Goal: Information Seeking & Learning: Learn about a topic

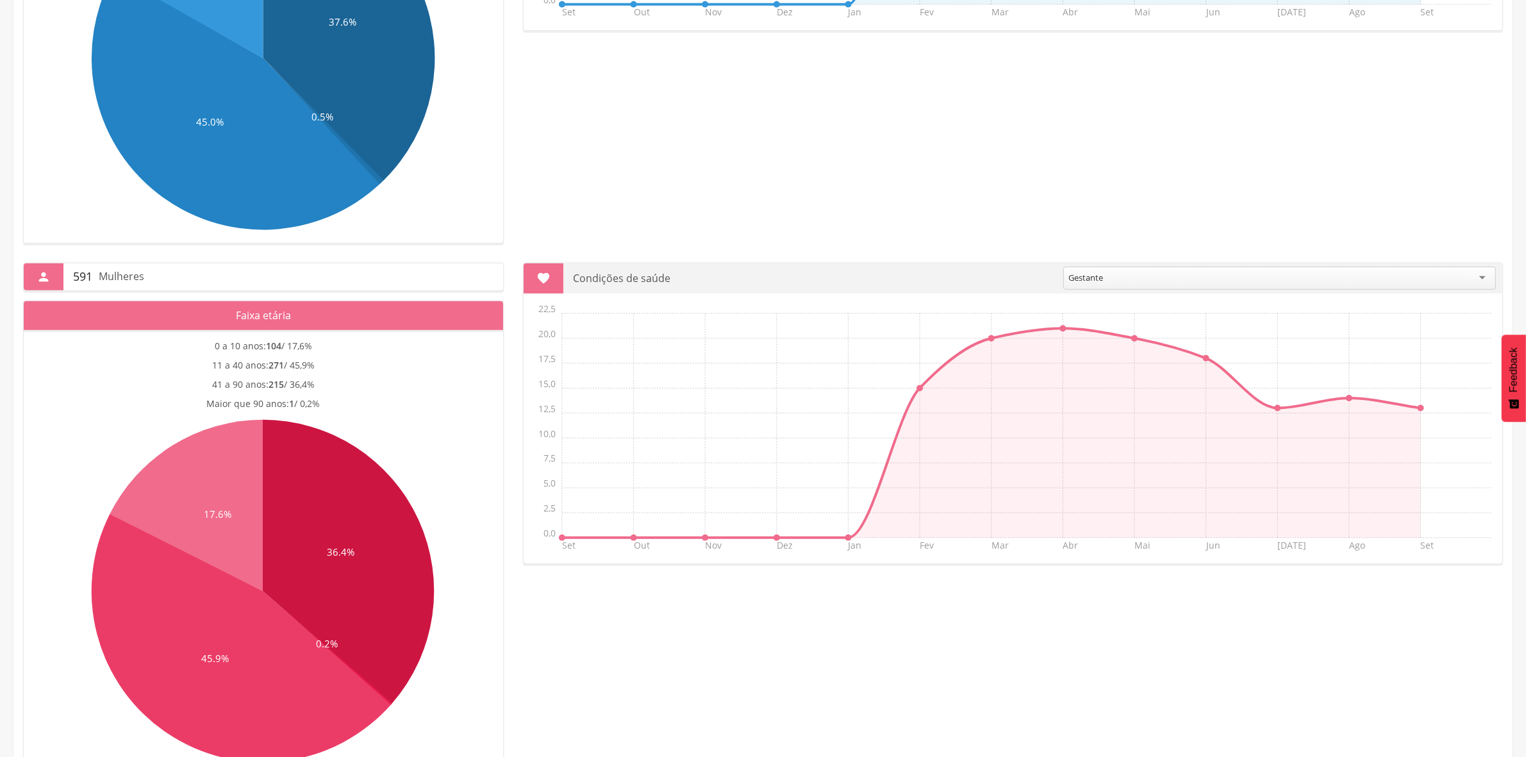
scroll to position [690, 0]
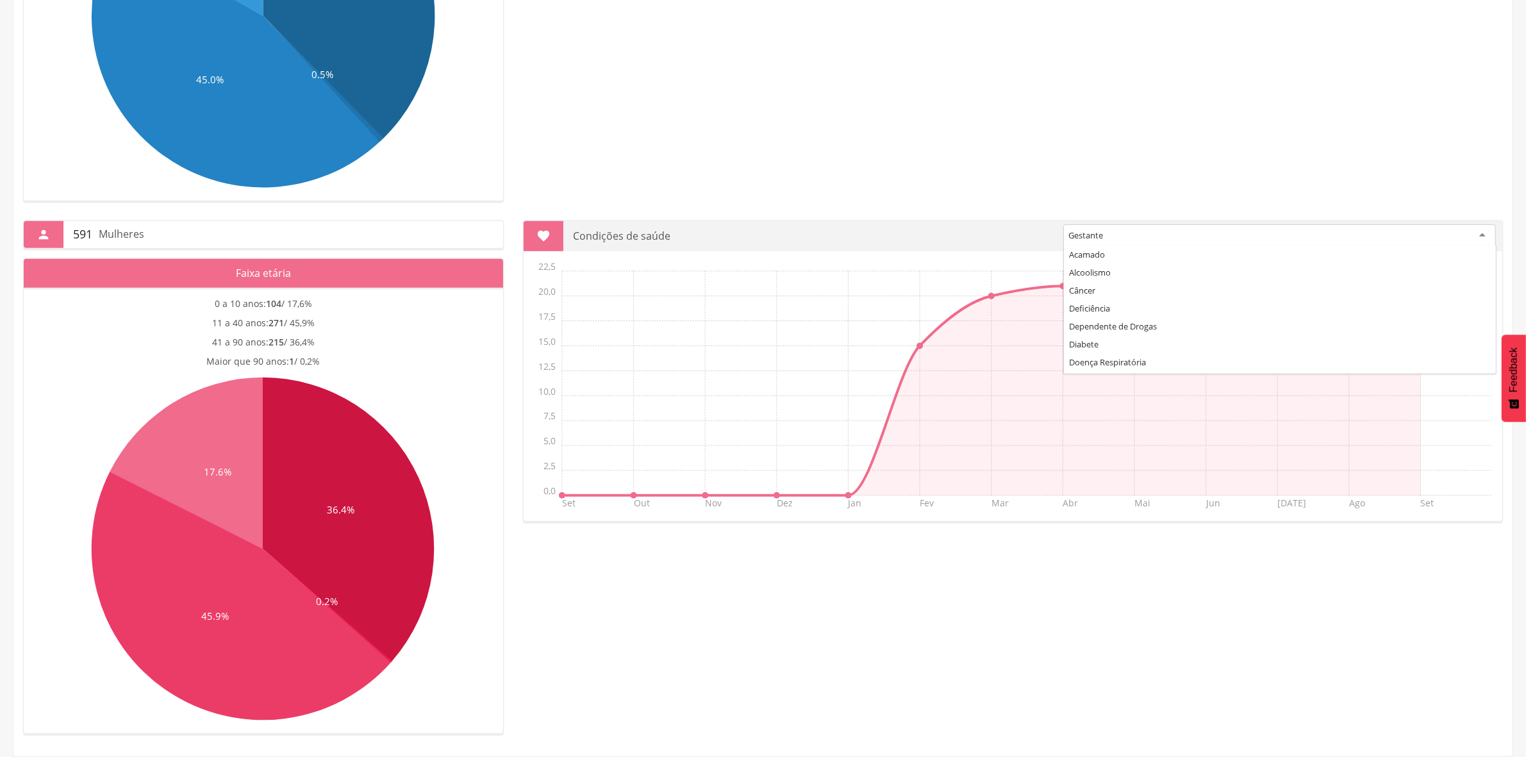
click at [1170, 235] on div "Gestante" at bounding box center [1279, 235] width 433 height 23
click at [1060, 342] on icon "Set Out Nov Dez Jan Fev Mar Abr Mai Jun [DATE] Ago Set 0,0 2,5 5,0 7,5 10,0 12,…" at bounding box center [1016, 390] width 972 height 256
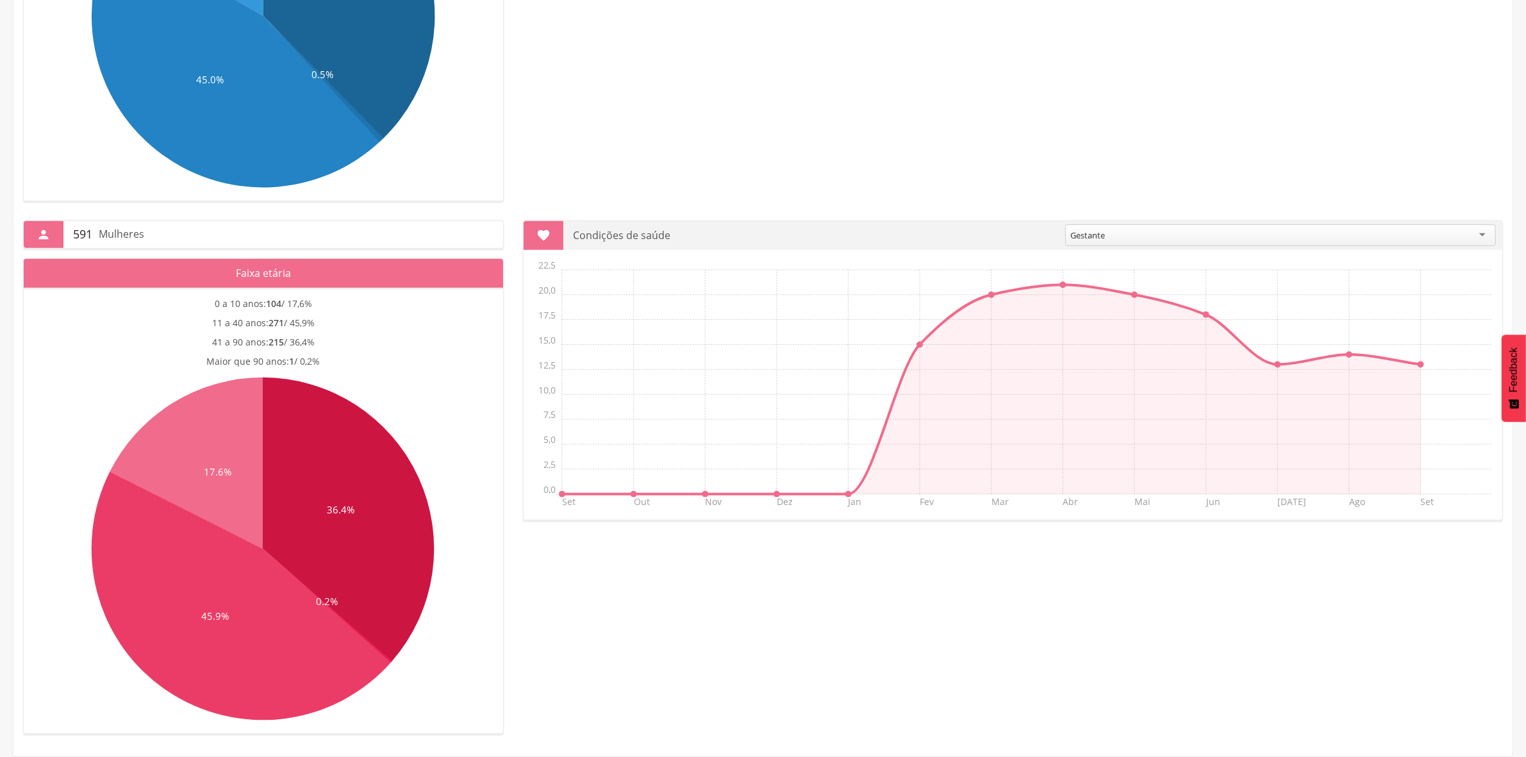
click at [1187, 232] on div "Gestante" at bounding box center [1280, 235] width 431 height 22
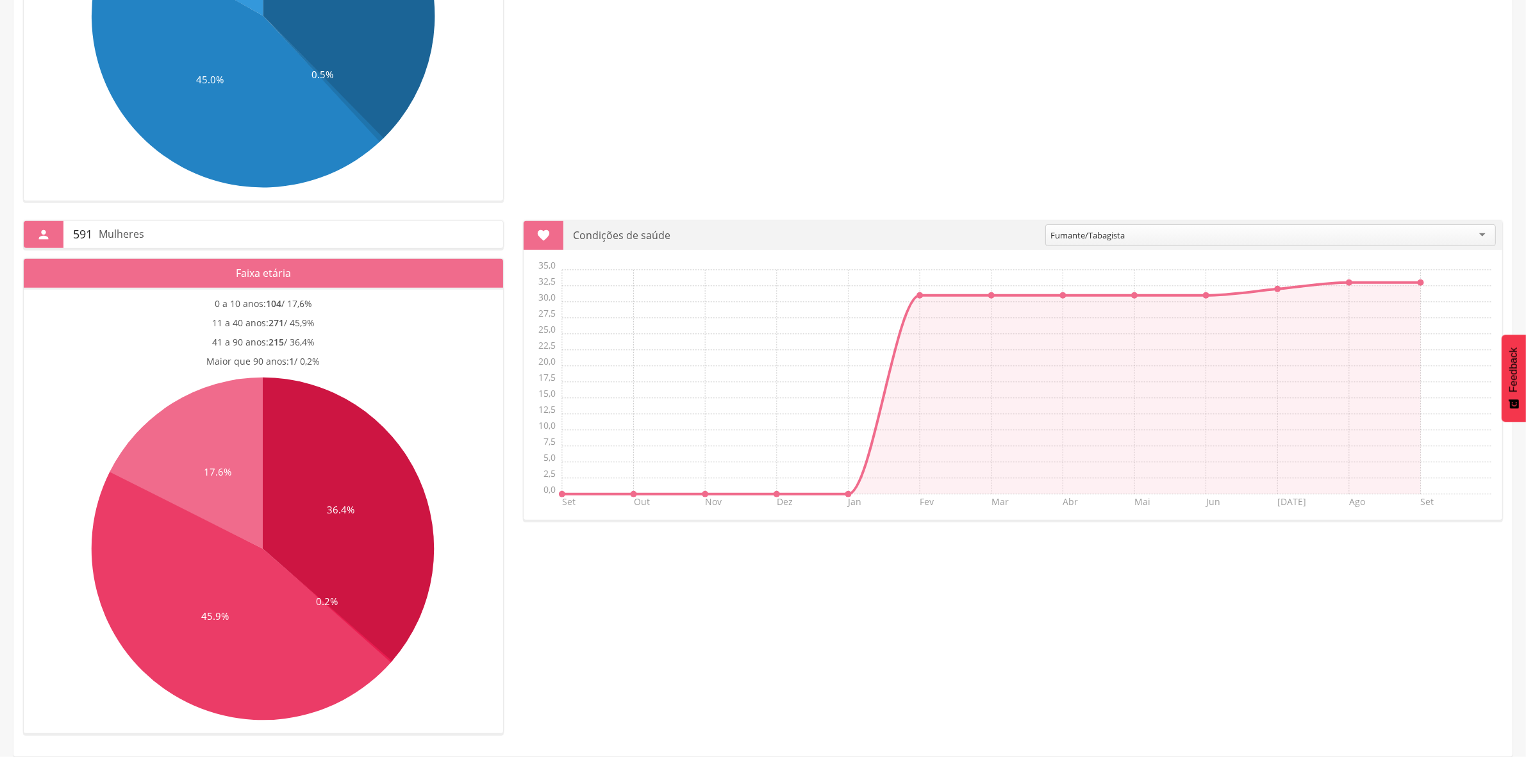
click at [1078, 212] on div "**********" at bounding box center [762, 467] width 1499 height 533
drag, startPoint x: 1040, startPoint y: 274, endPoint x: 1037, endPoint y: 289, distance: 15.1
click at [1040, 276] on icon "Set Out Nov Dez Jan Fev Mar Abr Mai Jun [DATE] Ago Set 0,0 2,5 5,0 7,5 10,0 12,…" at bounding box center [1016, 388] width 972 height 256
drag, startPoint x: 954, startPoint y: 303, endPoint x: 976, endPoint y: 297, distance: 22.7
click at [973, 298] on icon "Set Out Nov Dez Jan Fev Mar Abr Mai Jun [DATE] Ago Set 0,0 2,5 5,0 7,5 10,0 12,…" at bounding box center [1016, 388] width 972 height 256
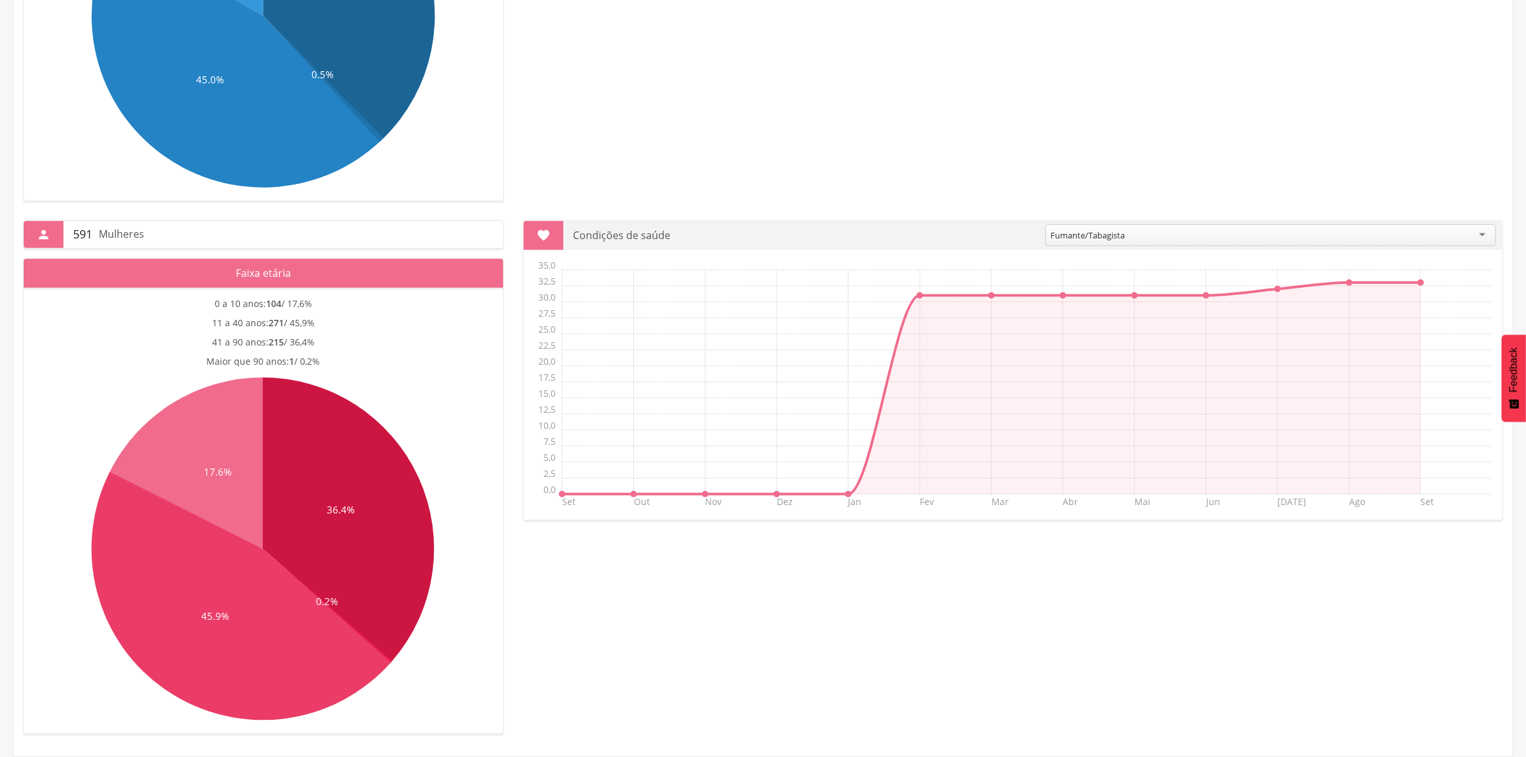
click at [985, 290] on icon "Set Out Nov Dez Jan Fev Mar Abr Mai Jun [DATE] Ago Set 0,0 2,5 5,0 7,5 10,0 12,…" at bounding box center [1016, 388] width 972 height 256
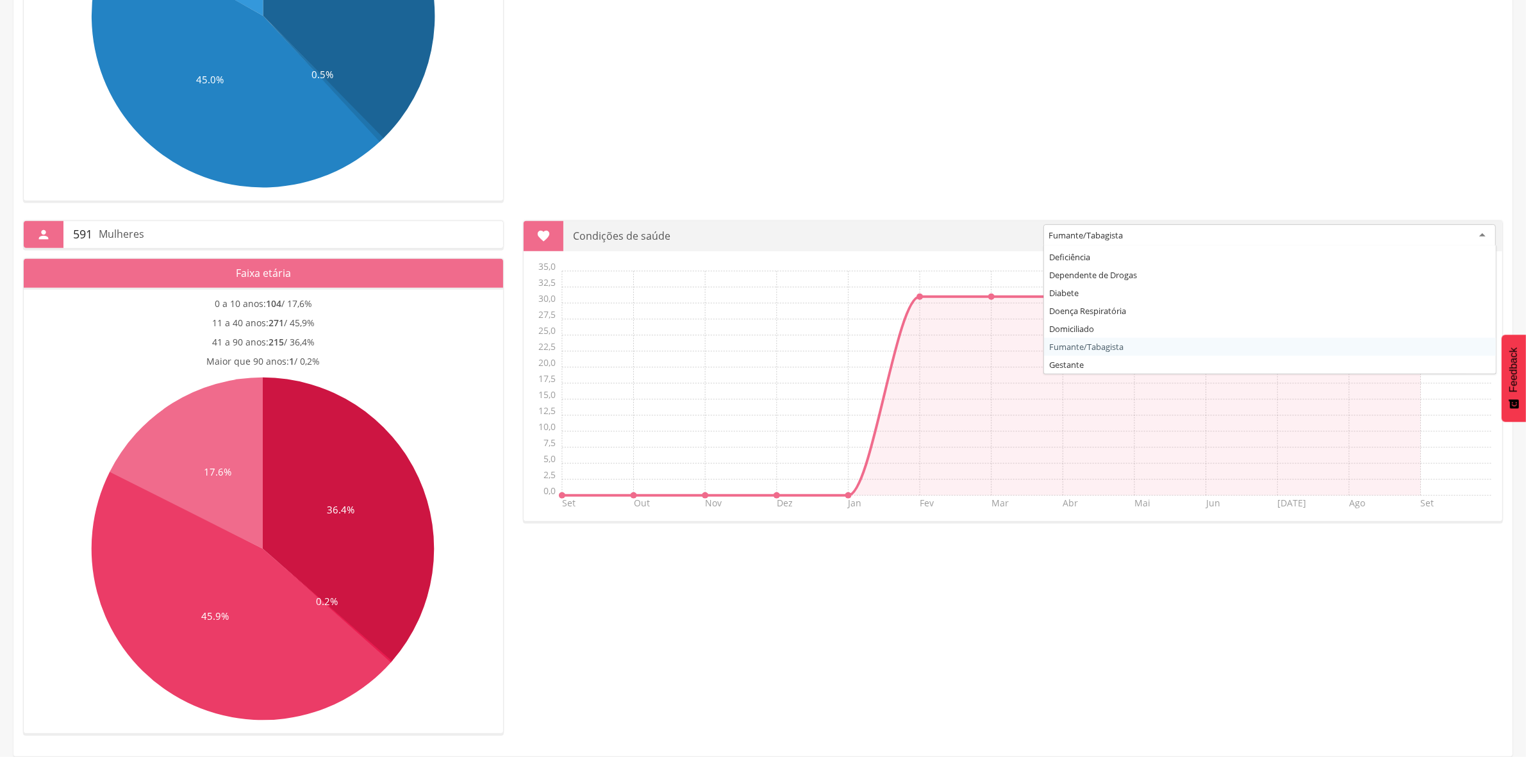
click at [1097, 241] on div "Fumante/Tabagista" at bounding box center [1270, 235] width 453 height 23
click at [1133, 225] on div "Gestante" at bounding box center [1279, 235] width 433 height 23
click at [1119, 228] on div "Diabete" at bounding box center [1281, 235] width 430 height 23
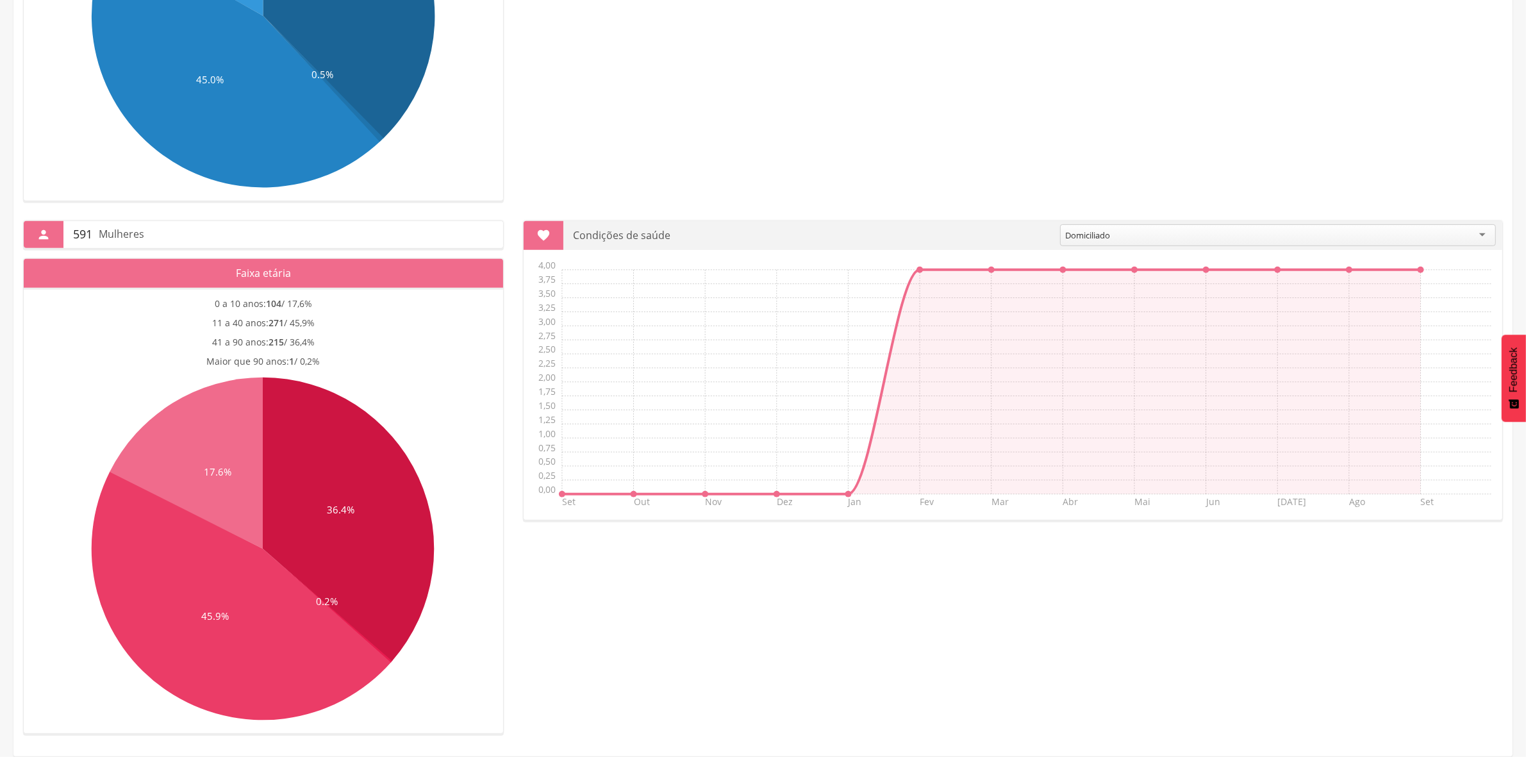
click at [1119, 245] on div "Domiciliado Acamado Alcoolismo Câncer Deficiência Dependente de Drogas Diabete …" at bounding box center [1278, 237] width 436 height 26
click at [1113, 236] on div "Domiciliado" at bounding box center [1278, 235] width 436 height 22
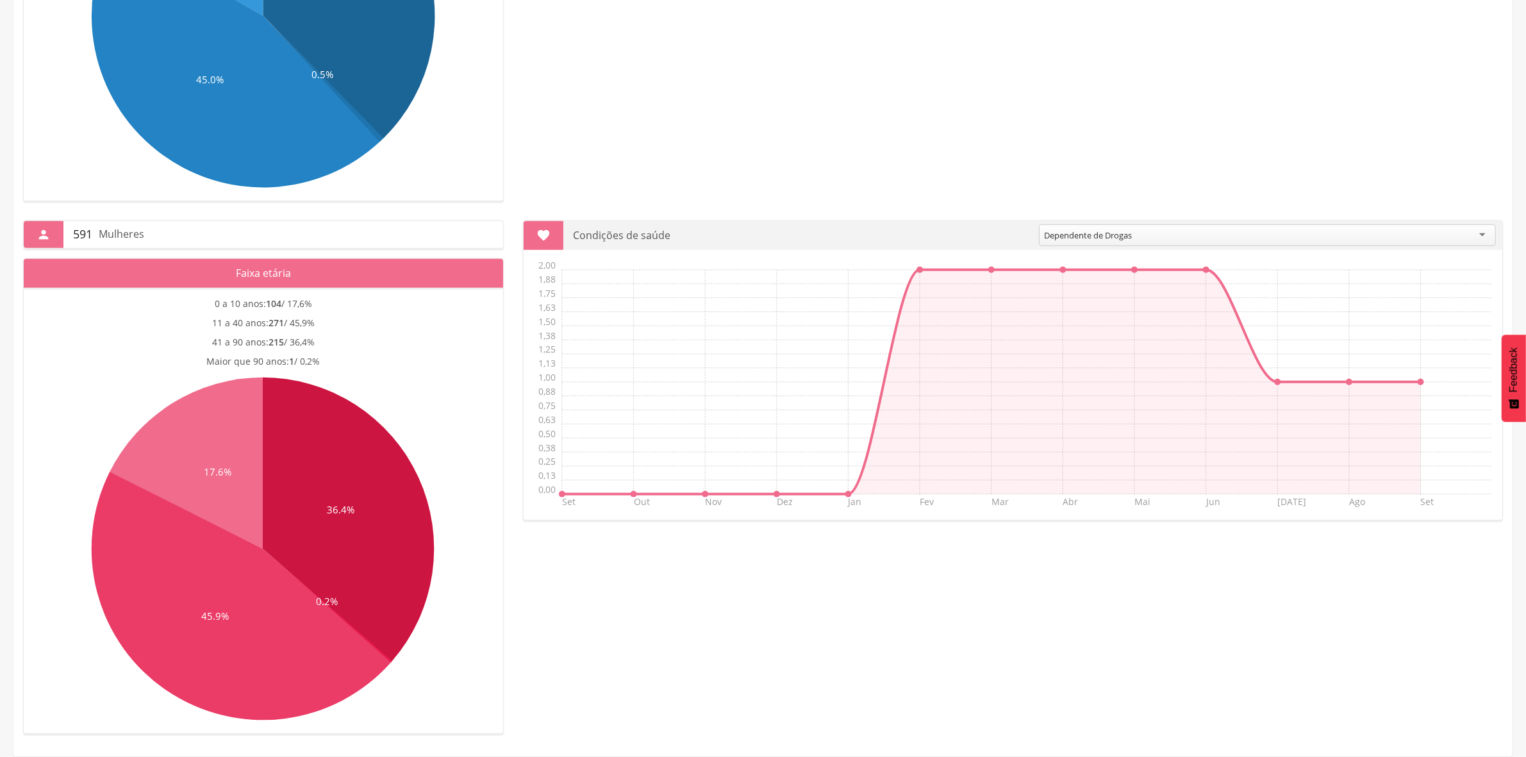
click at [1155, 239] on div "Dependente de Drogas" at bounding box center [1267, 235] width 457 height 22
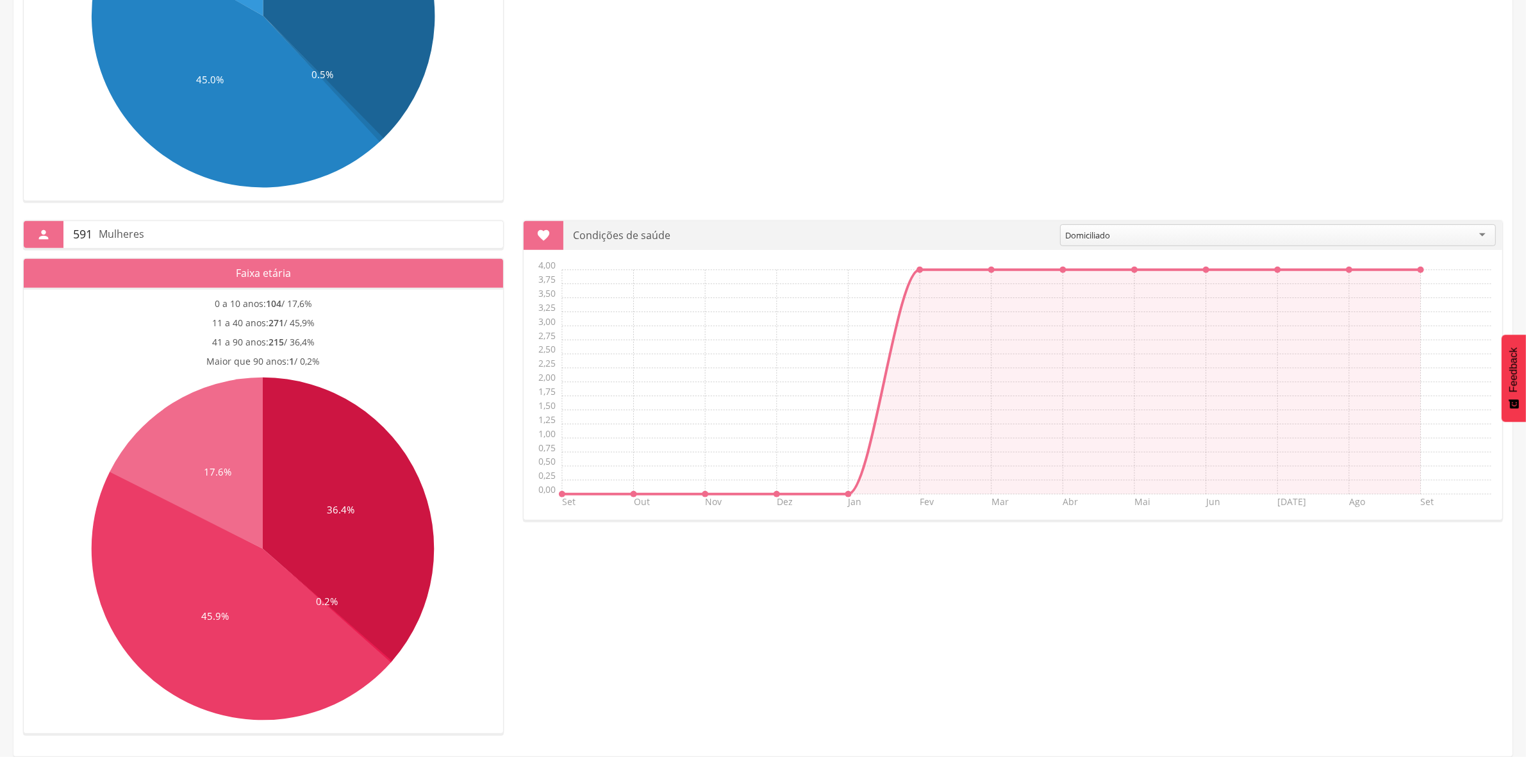
click at [1098, 226] on div "Domiciliado" at bounding box center [1278, 235] width 436 height 22
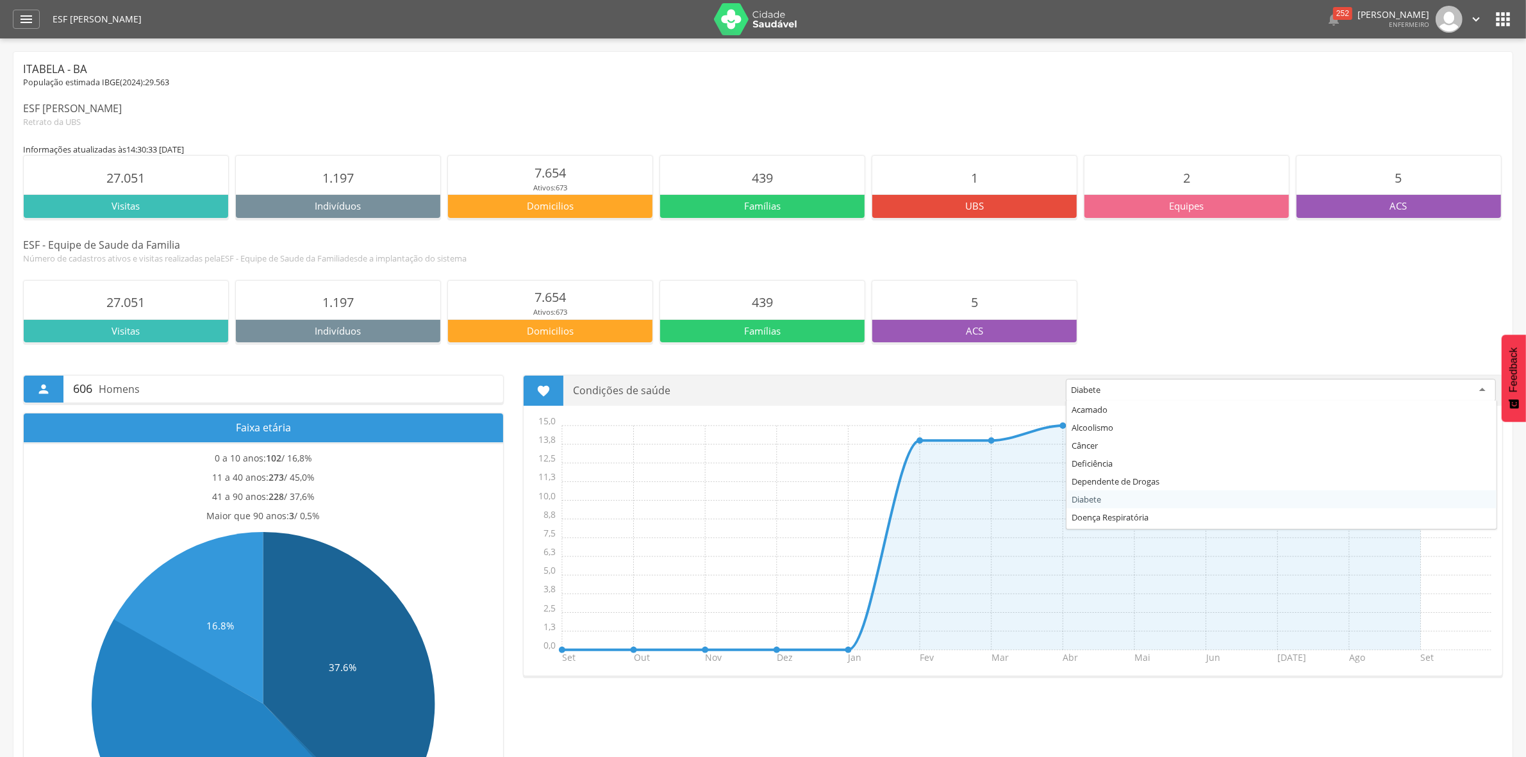
drag, startPoint x: 1072, startPoint y: 388, endPoint x: 1088, endPoint y: 395, distance: 18.1
click at [1072, 388] on div "Diabete" at bounding box center [1085, 390] width 29 height 12
drag, startPoint x: 1081, startPoint y: 468, endPoint x: 1086, endPoint y: 460, distance: 9.8
drag, startPoint x: 1126, startPoint y: 395, endPoint x: 1113, endPoint y: 410, distance: 20.4
click at [1126, 394] on div "Deficiência" at bounding box center [1278, 390] width 436 height 23
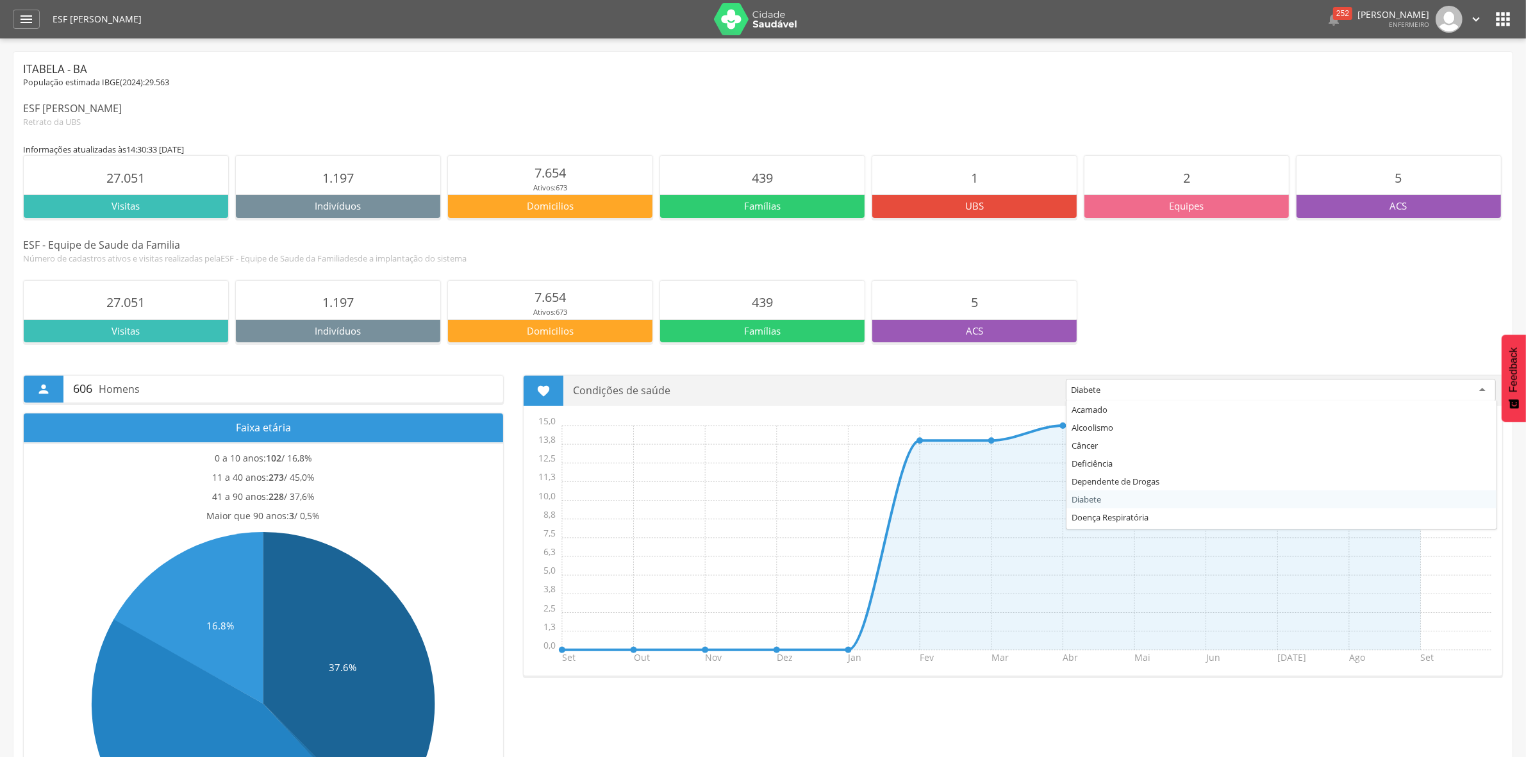
click at [1085, 391] on div "Diabete" at bounding box center [1085, 390] width 29 height 12
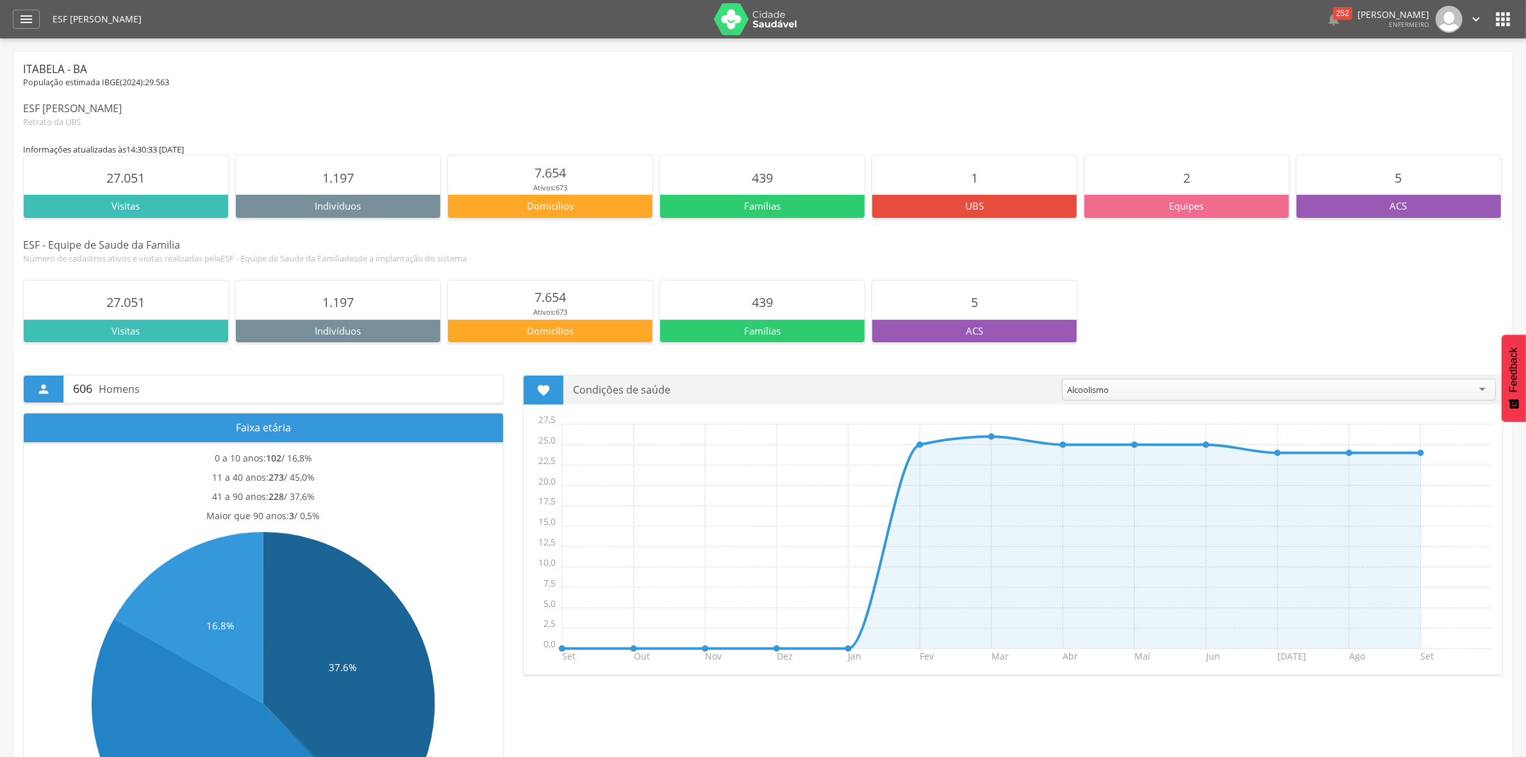
click at [1119, 387] on div "Alcoolismo" at bounding box center [1279, 390] width 434 height 22
click at [1133, 389] on div "Deficiência" at bounding box center [1279, 390] width 434 height 22
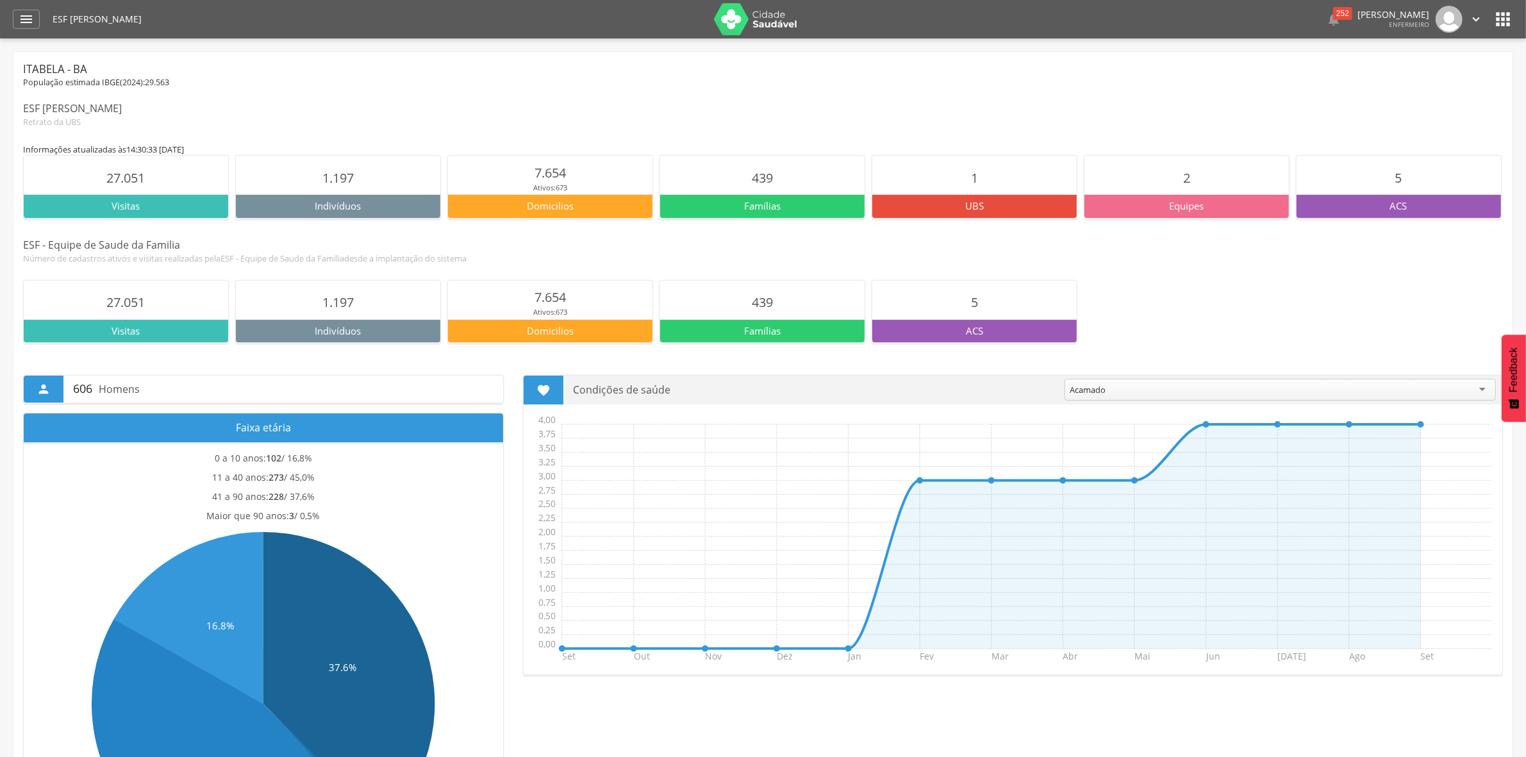
click at [1126, 380] on div "Acamado" at bounding box center [1280, 390] width 431 height 22
drag, startPoint x: 1098, startPoint y: 513, endPoint x: 1106, endPoint y: 511, distance: 8.7
click at [1197, 194] on div "Equipes" at bounding box center [1187, 205] width 204 height 23
drag, startPoint x: 1004, startPoint y: 191, endPoint x: 741, endPoint y: 156, distance: 265.2
click at [994, 194] on section "1" at bounding box center [974, 175] width 204 height 38
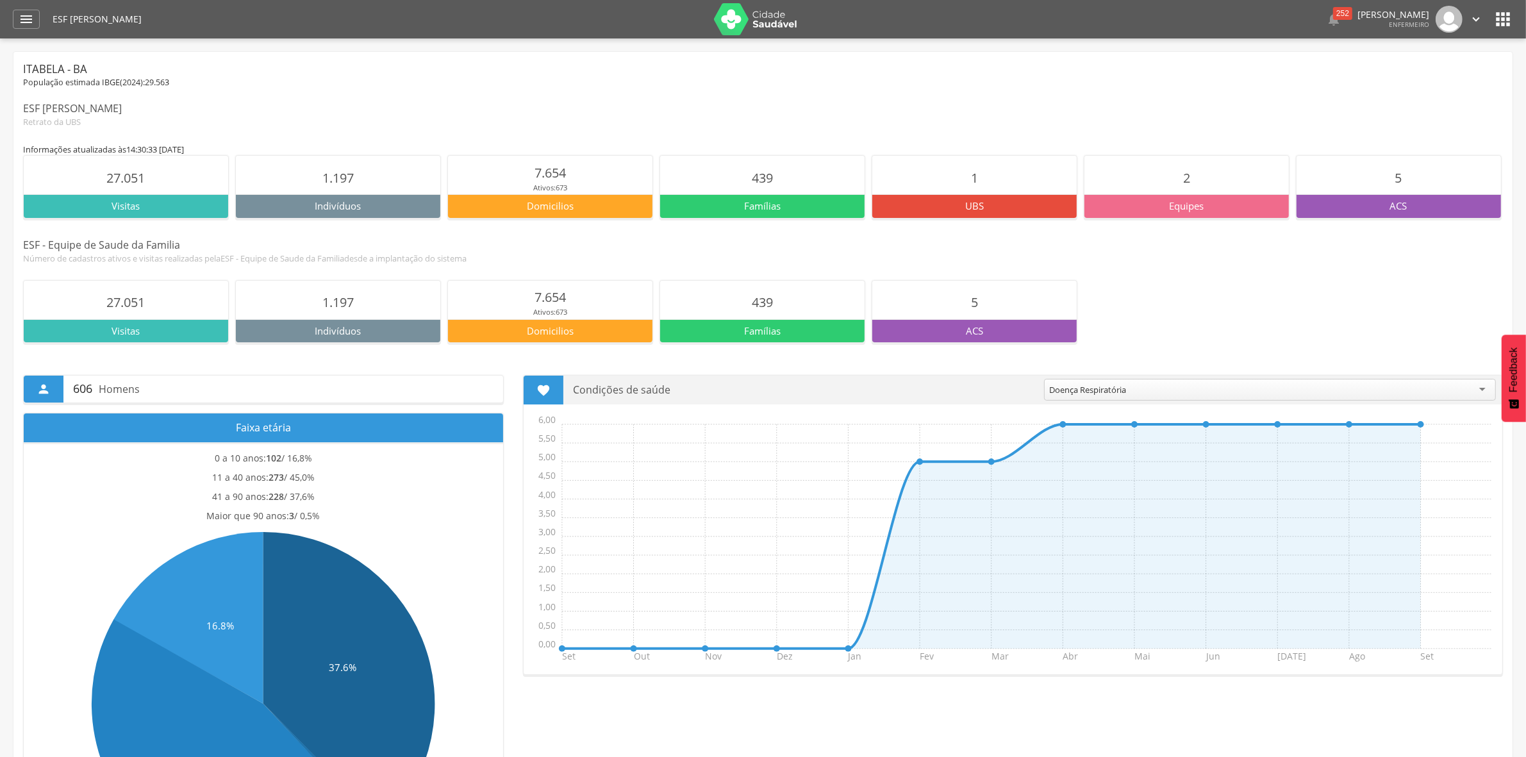
click at [718, 161] on section "439" at bounding box center [762, 175] width 204 height 38
drag, startPoint x: 598, startPoint y: 154, endPoint x: 425, endPoint y: 155, distance: 173.1
click at [500, 154] on div "Informações atualizadas às 14:30:33 [DATE]" at bounding box center [763, 150] width 1480 height 12
drag, startPoint x: 424, startPoint y: 156, endPoint x: 402, endPoint y: 157, distance: 21.8
click at [411, 157] on section "1.197" at bounding box center [338, 175] width 204 height 38
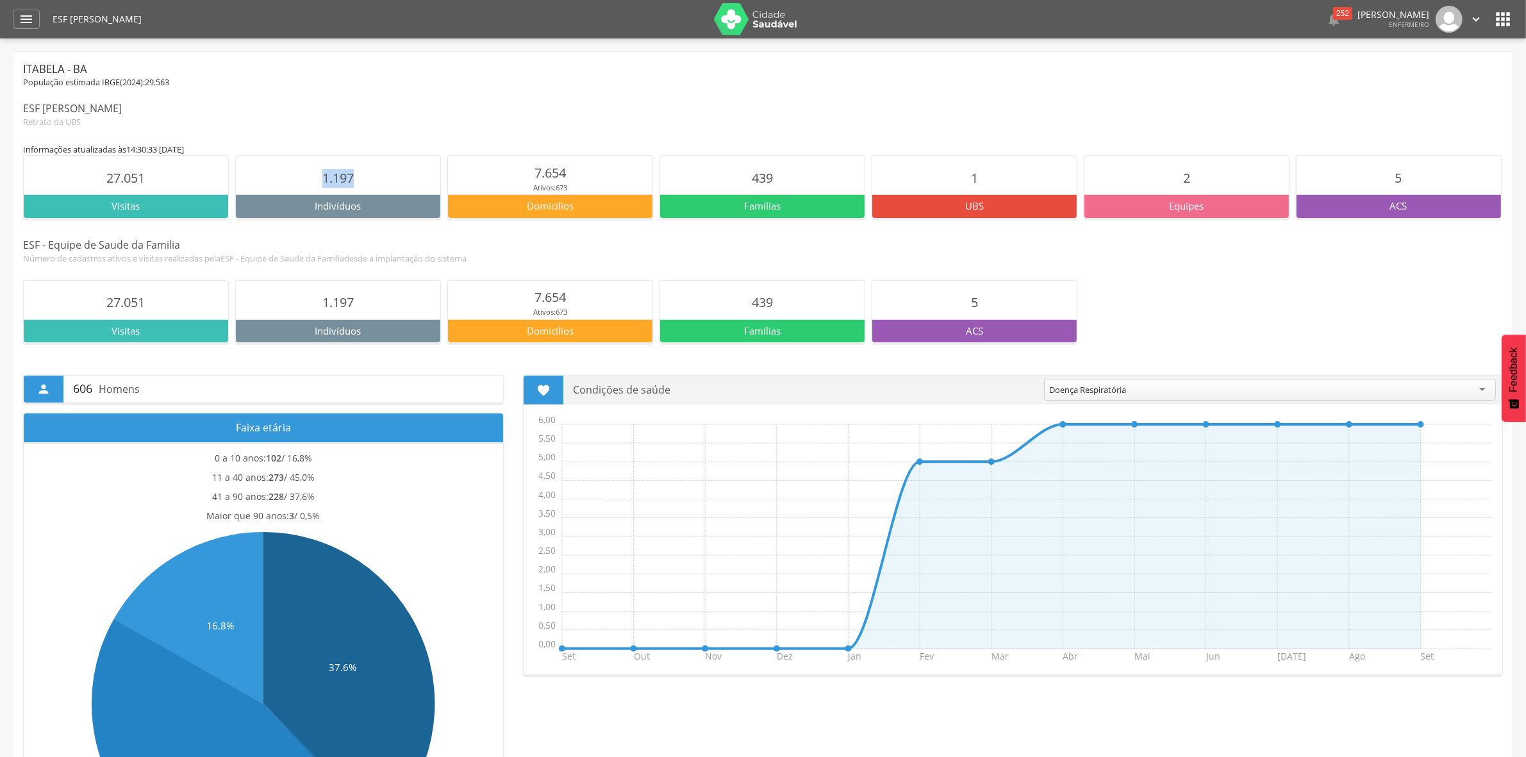
drag, startPoint x: 309, startPoint y: 194, endPoint x: 1223, endPoint y: 8, distance: 932.8
click at [1460, 24] on img at bounding box center [1449, 19] width 27 height 27
click at [1326, 6] on div " 252" at bounding box center [1333, 19] width 15 height 27
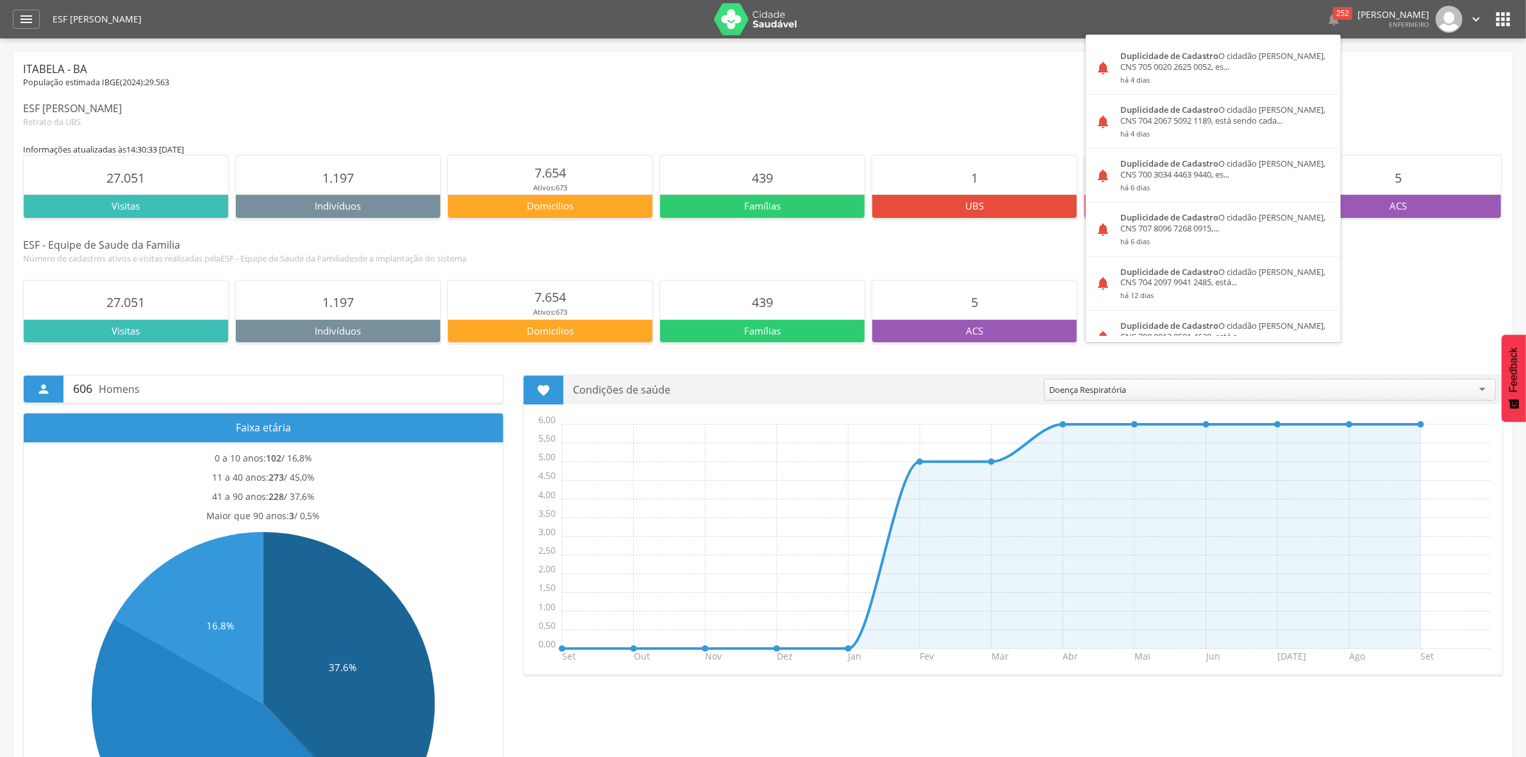
click at [1316, 59] on div "**********" at bounding box center [762, 748] width 1499 height 1392
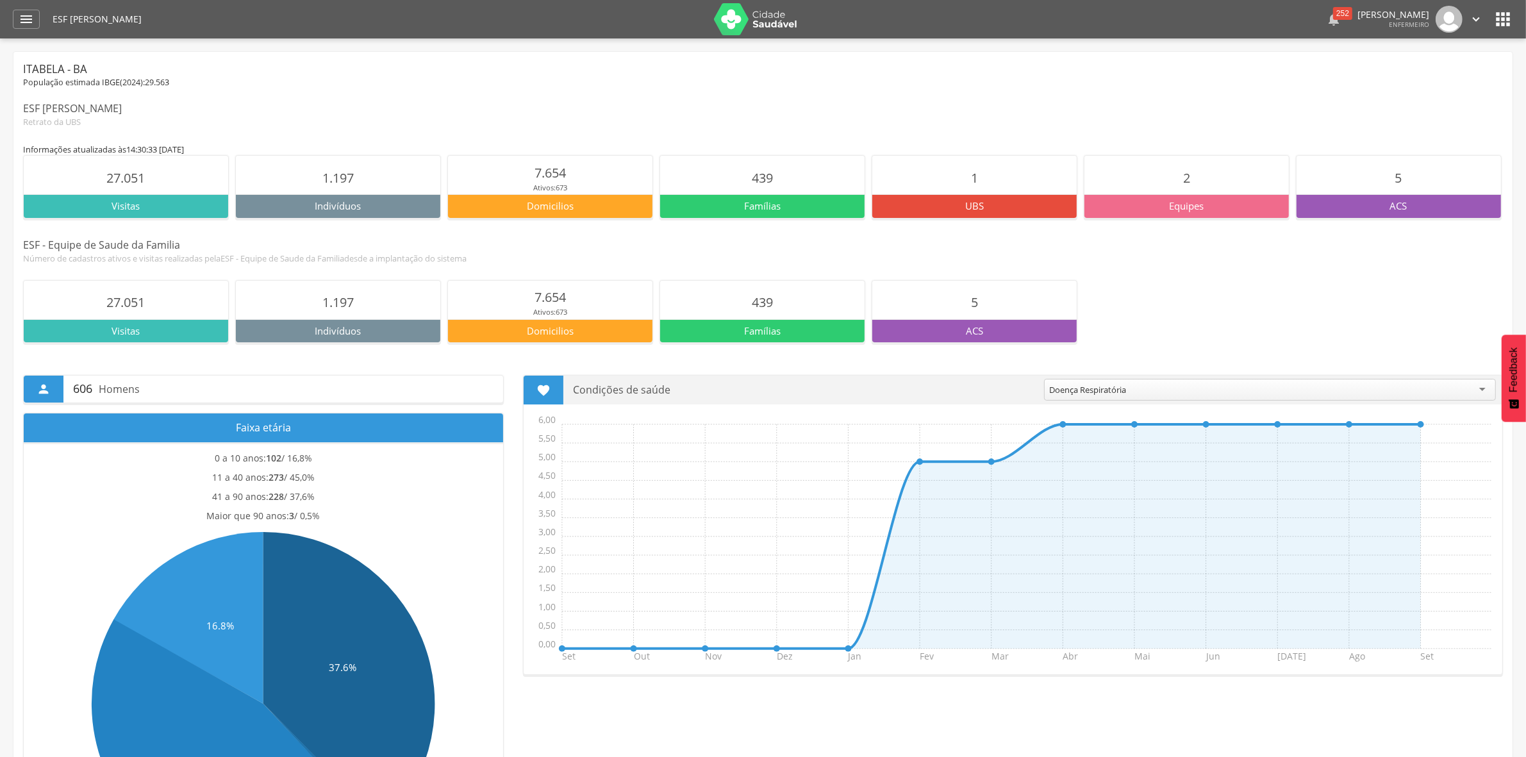
click at [1326, 30] on div " 252" at bounding box center [1333, 19] width 15 height 27
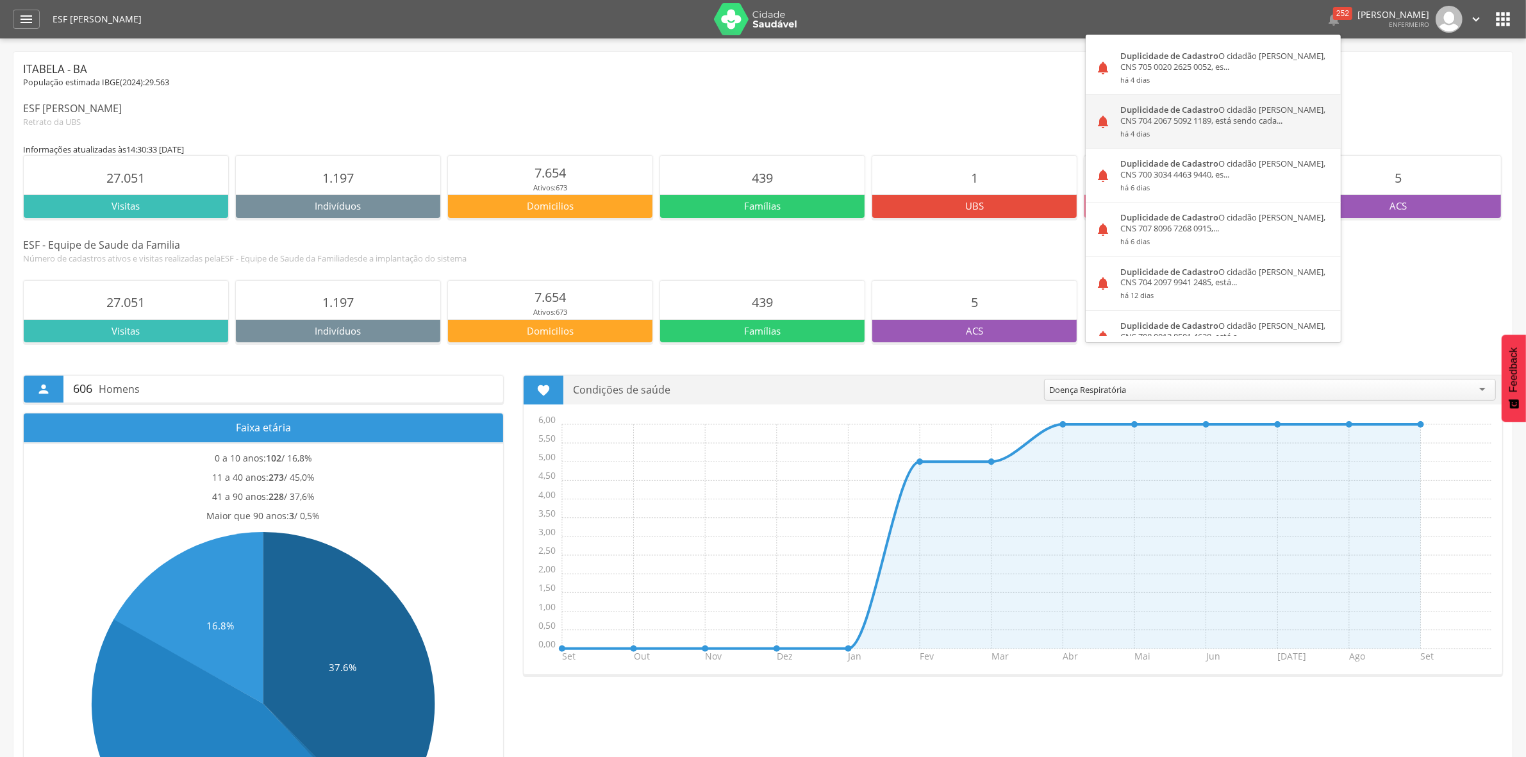
click at [1174, 124] on div "Duplicidade de Cadastro O cidadão [PERSON_NAME], CNS 704 2067 5092 1189, está s…" at bounding box center [1226, 121] width 230 height 53
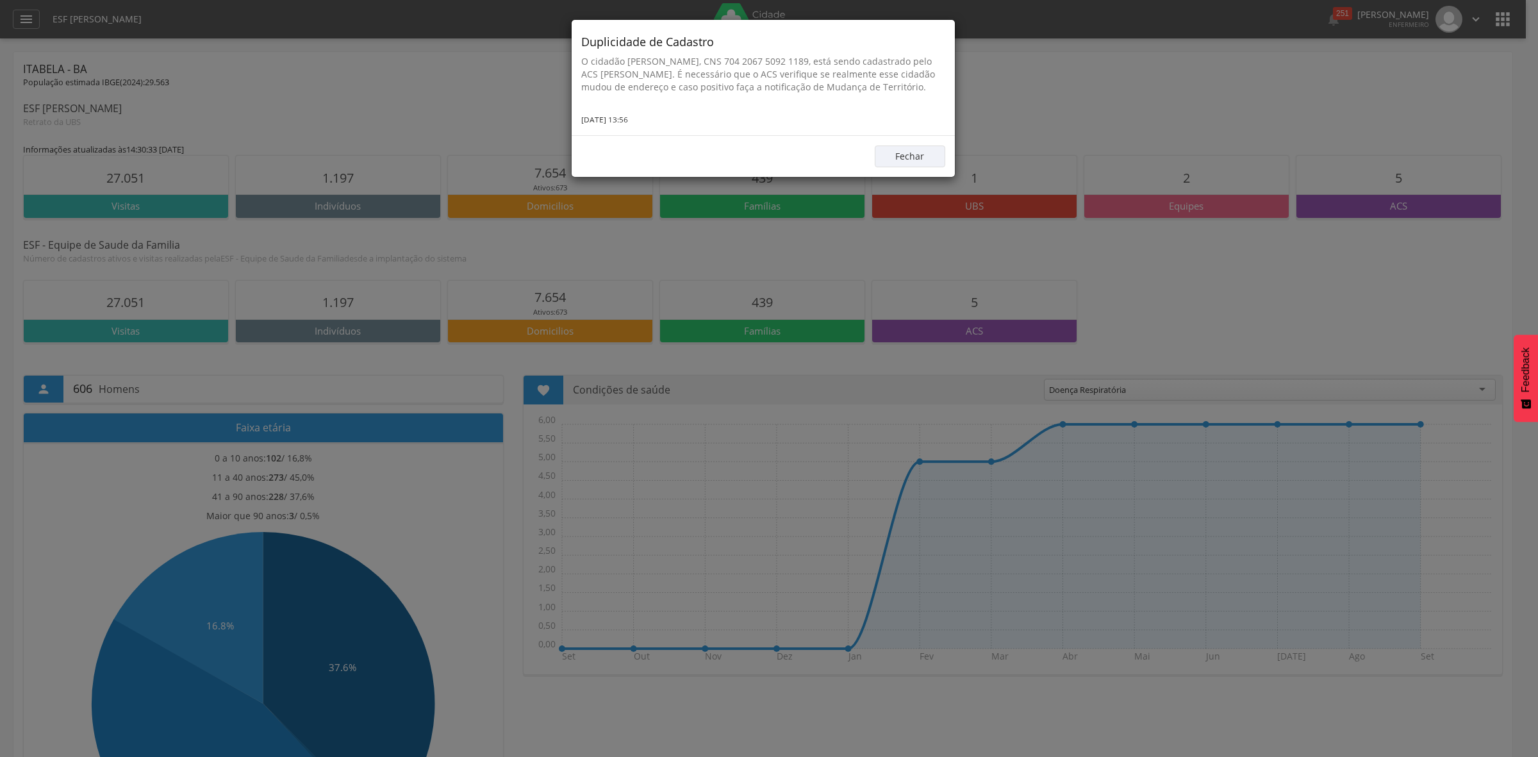
drag, startPoint x: 738, startPoint y: 75, endPoint x: 783, endPoint y: 74, distance: 44.9
click at [740, 74] on p "O cidadão [PERSON_NAME], CNS 704 2067 5092 1189, está sendo cadastrado pelo ACS…" at bounding box center [763, 74] width 364 height 38
click at [924, 103] on div "Duplicidade de Cadastro O cidadão [PERSON_NAME], CNS 704 2067 5092 1189, está s…" at bounding box center [763, 77] width 383 height 115
click at [919, 152] on button "Fechar" at bounding box center [910, 157] width 71 height 22
